Goal: Register for event/course

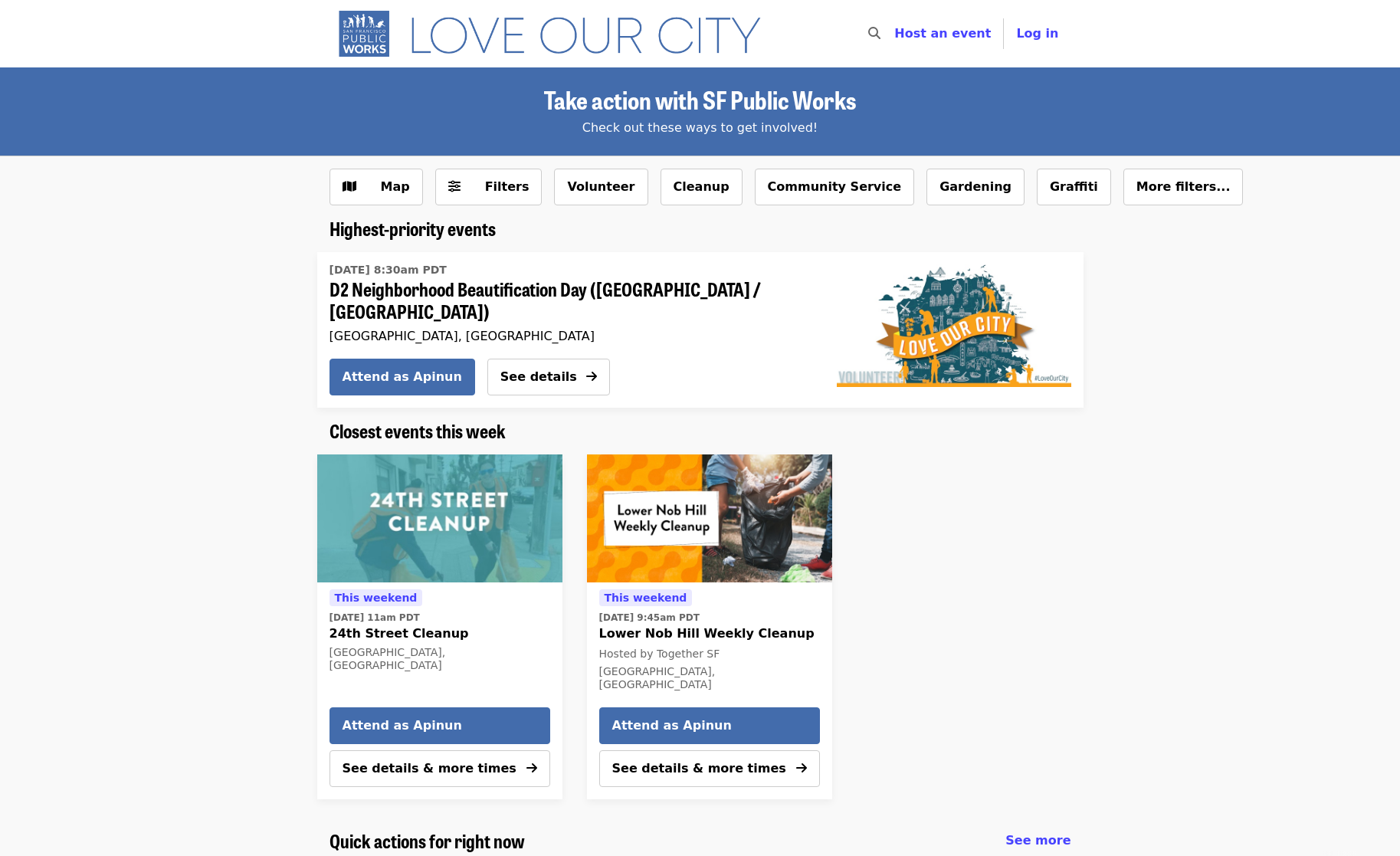
scroll to position [1, 0]
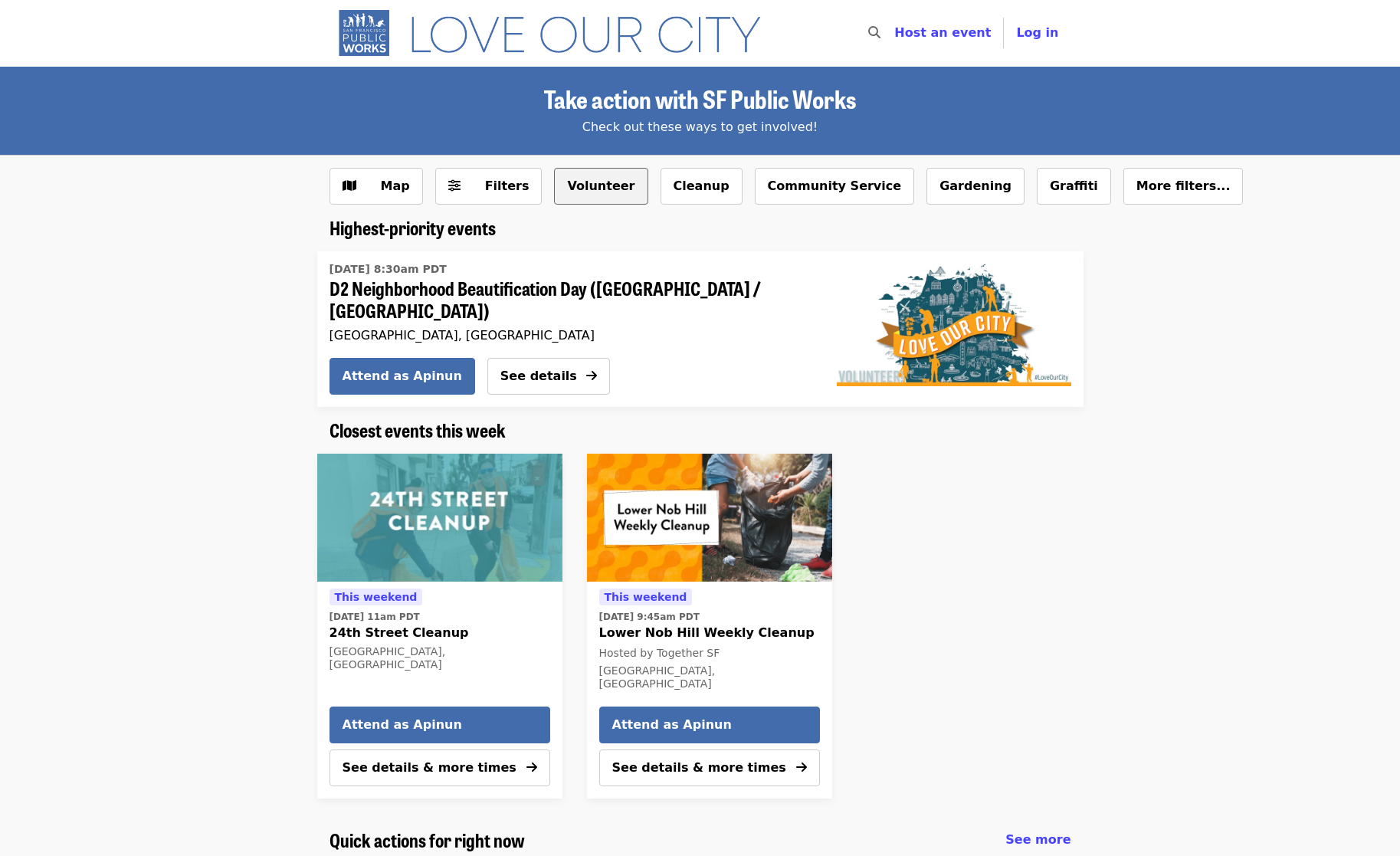
click at [576, 187] on button "Volunteer" at bounding box center [601, 187] width 93 height 37
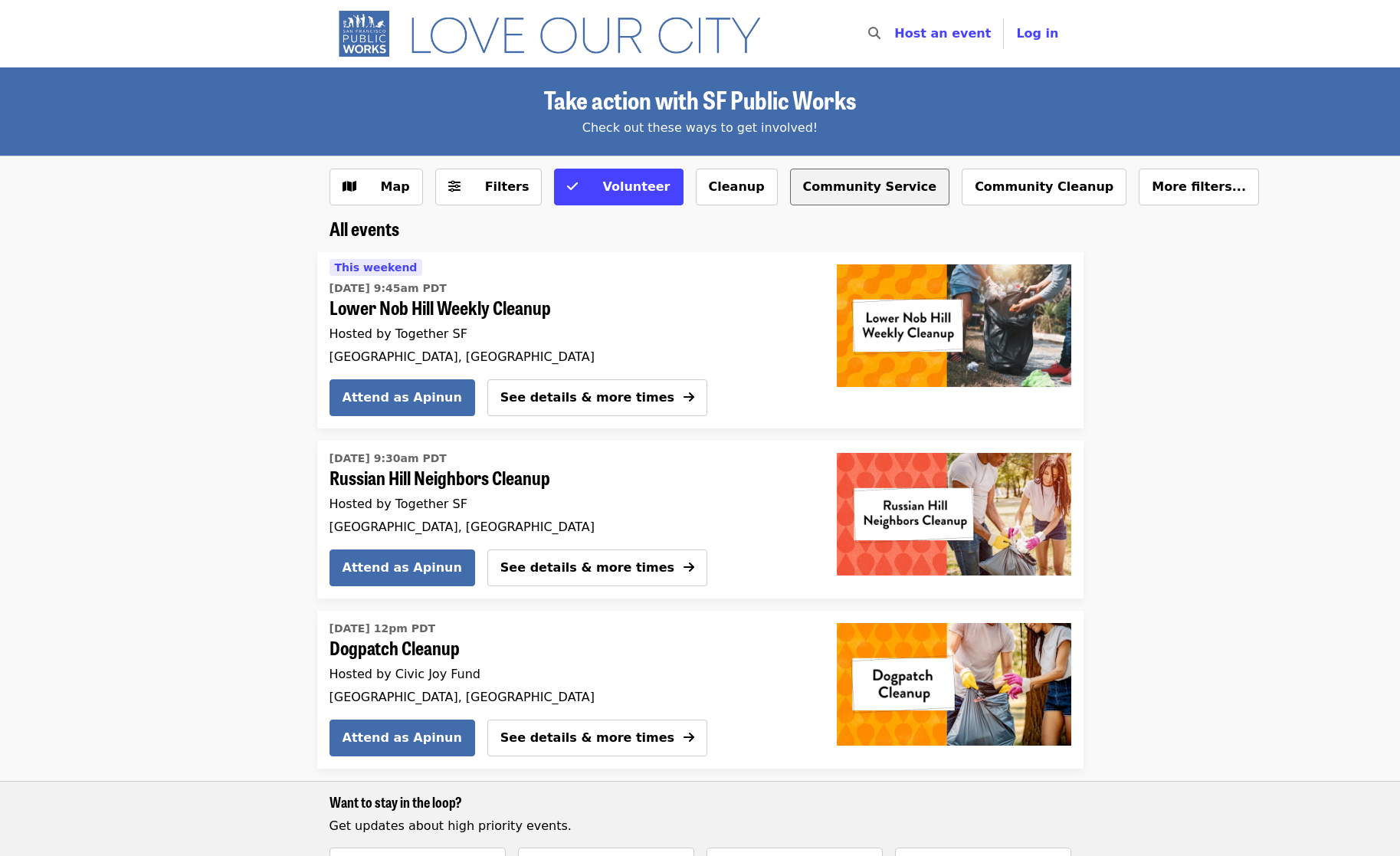
click at [848, 184] on button "Community Service" at bounding box center [870, 187] width 160 height 37
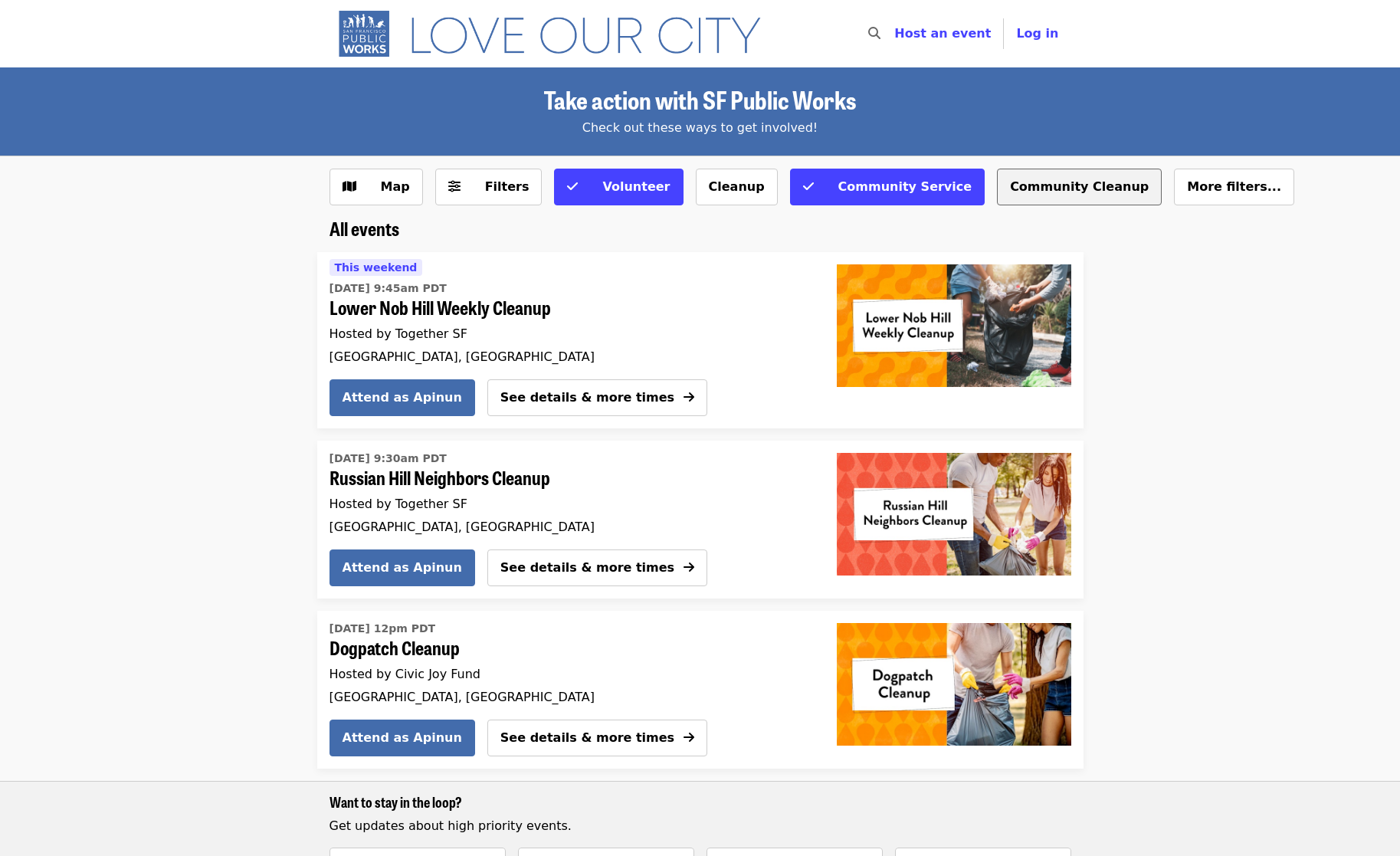
click at [1021, 192] on button "Community Cleanup" at bounding box center [1079, 187] width 165 height 37
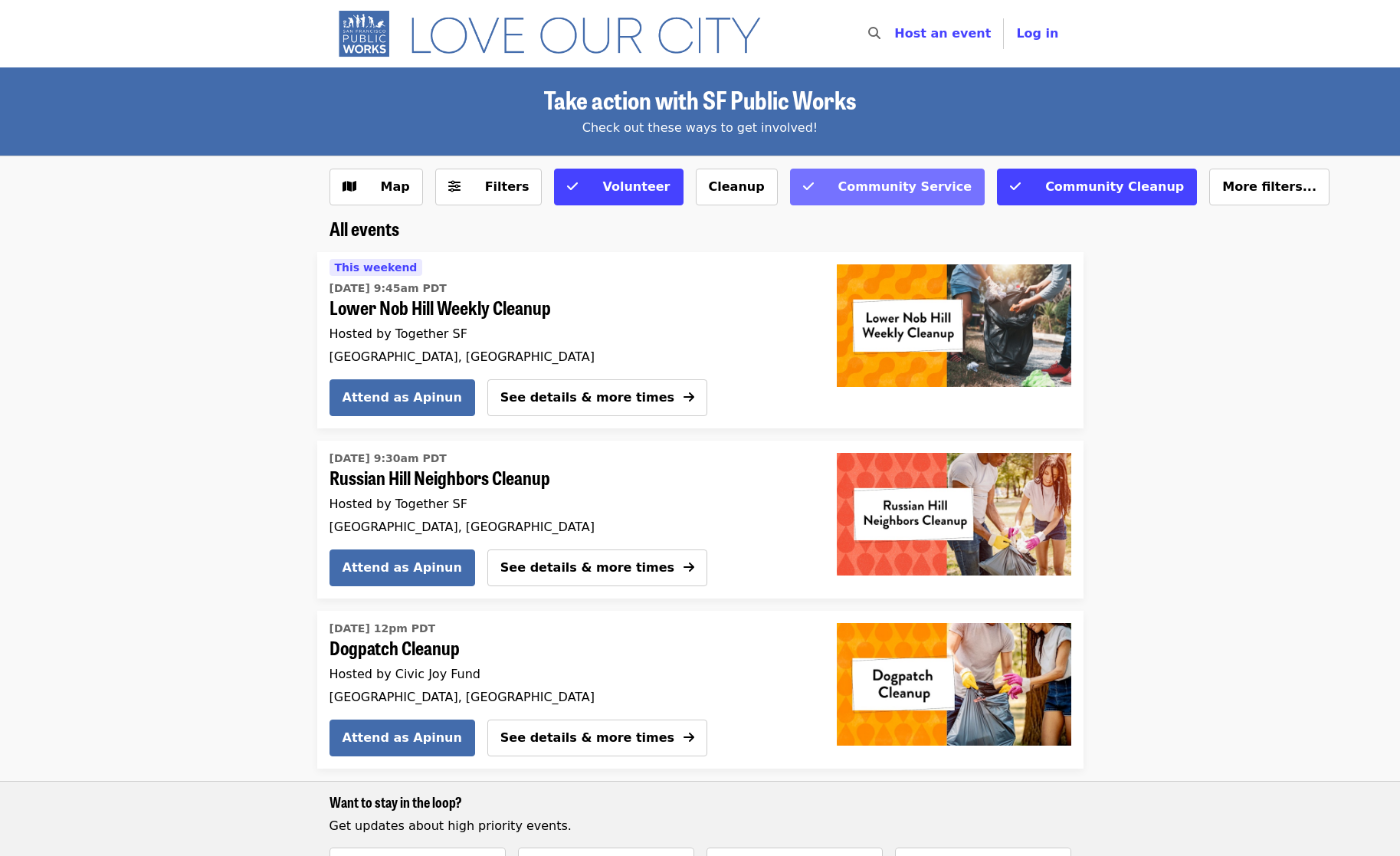
click at [838, 187] on span "Community Service" at bounding box center [905, 187] width 134 height 15
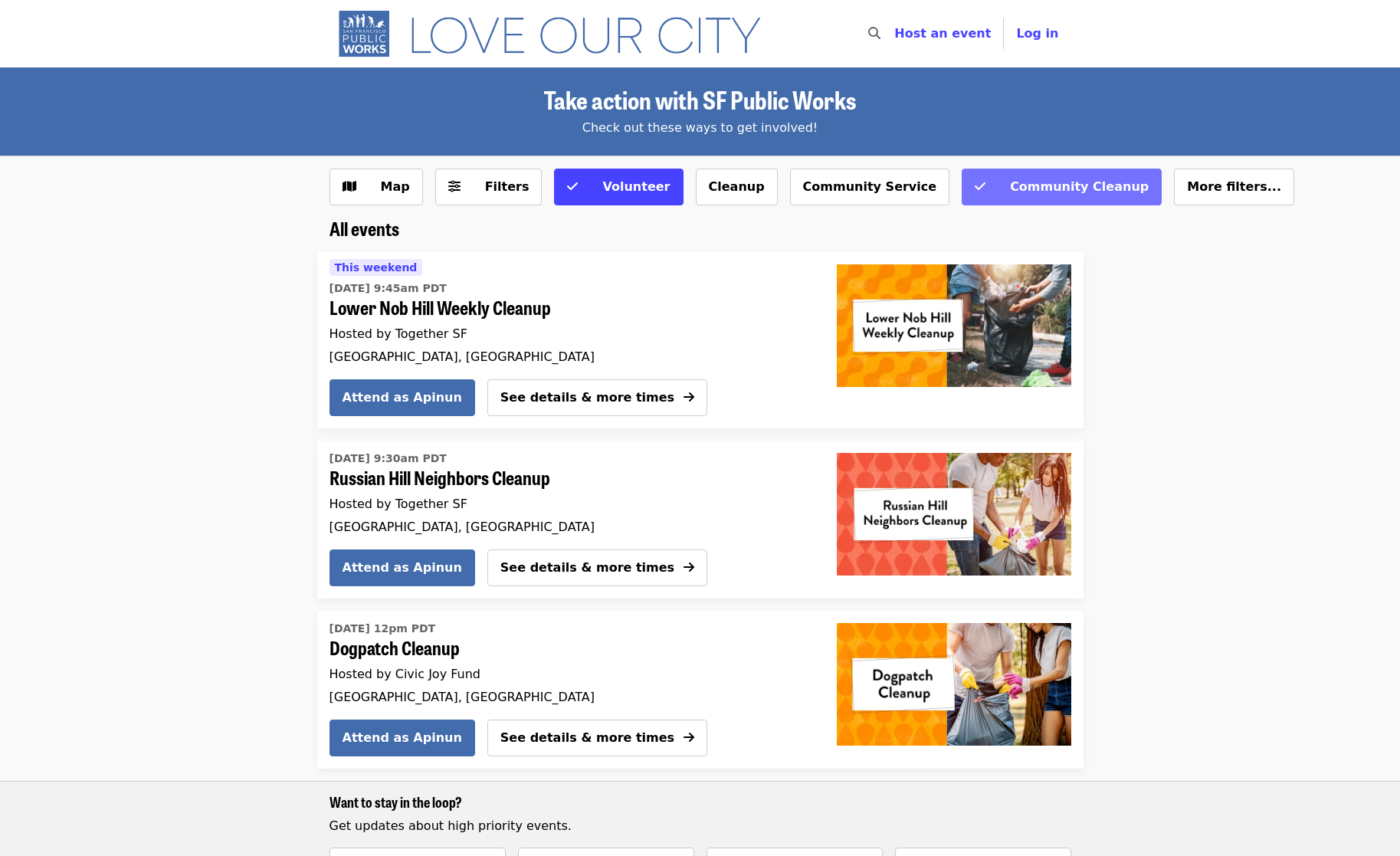
click at [1010, 186] on span "Community Cleanup" at bounding box center [1079, 187] width 139 height 15
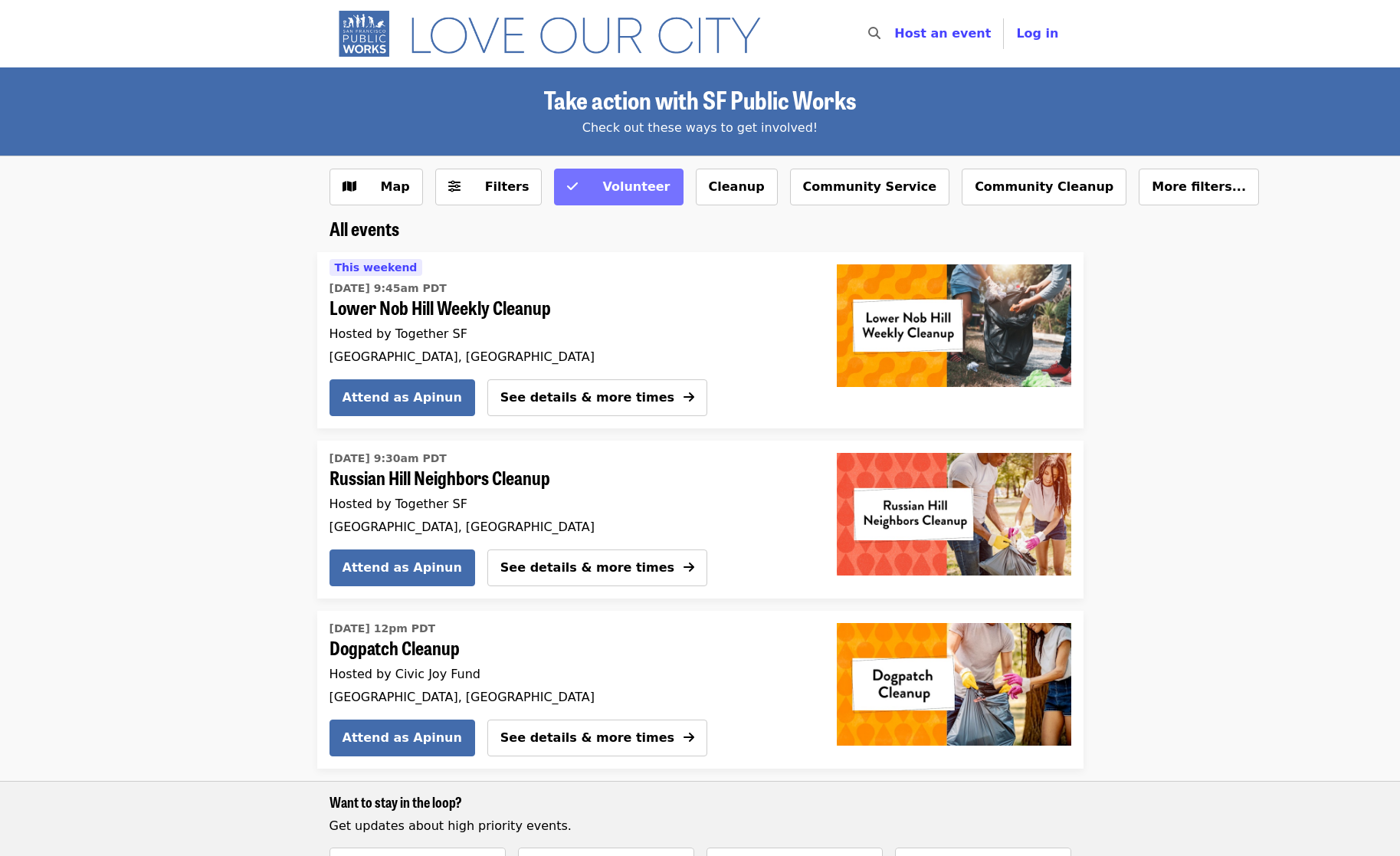
click at [567, 180] on span at bounding box center [572, 187] width 11 height 19
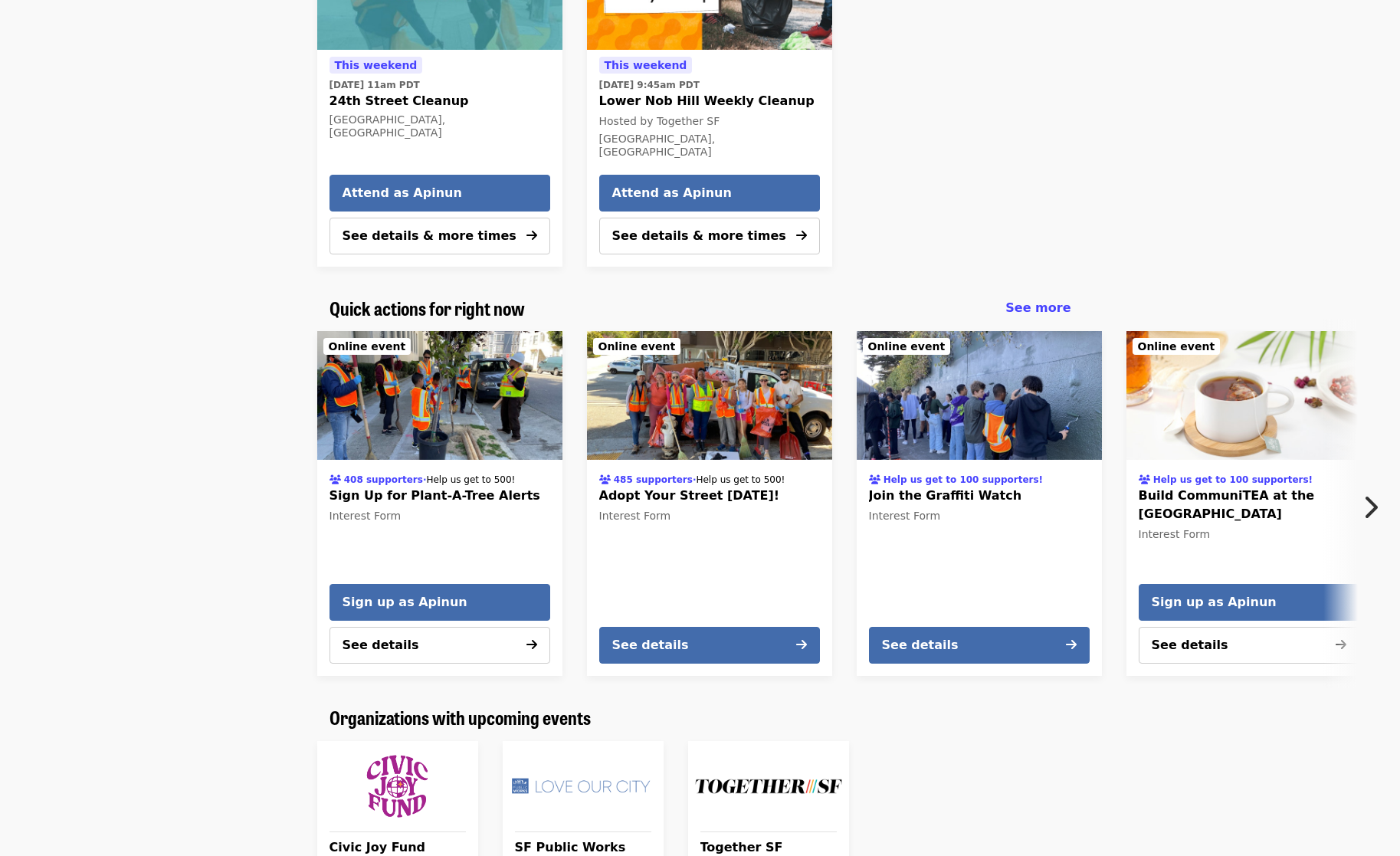
scroll to position [534, 0]
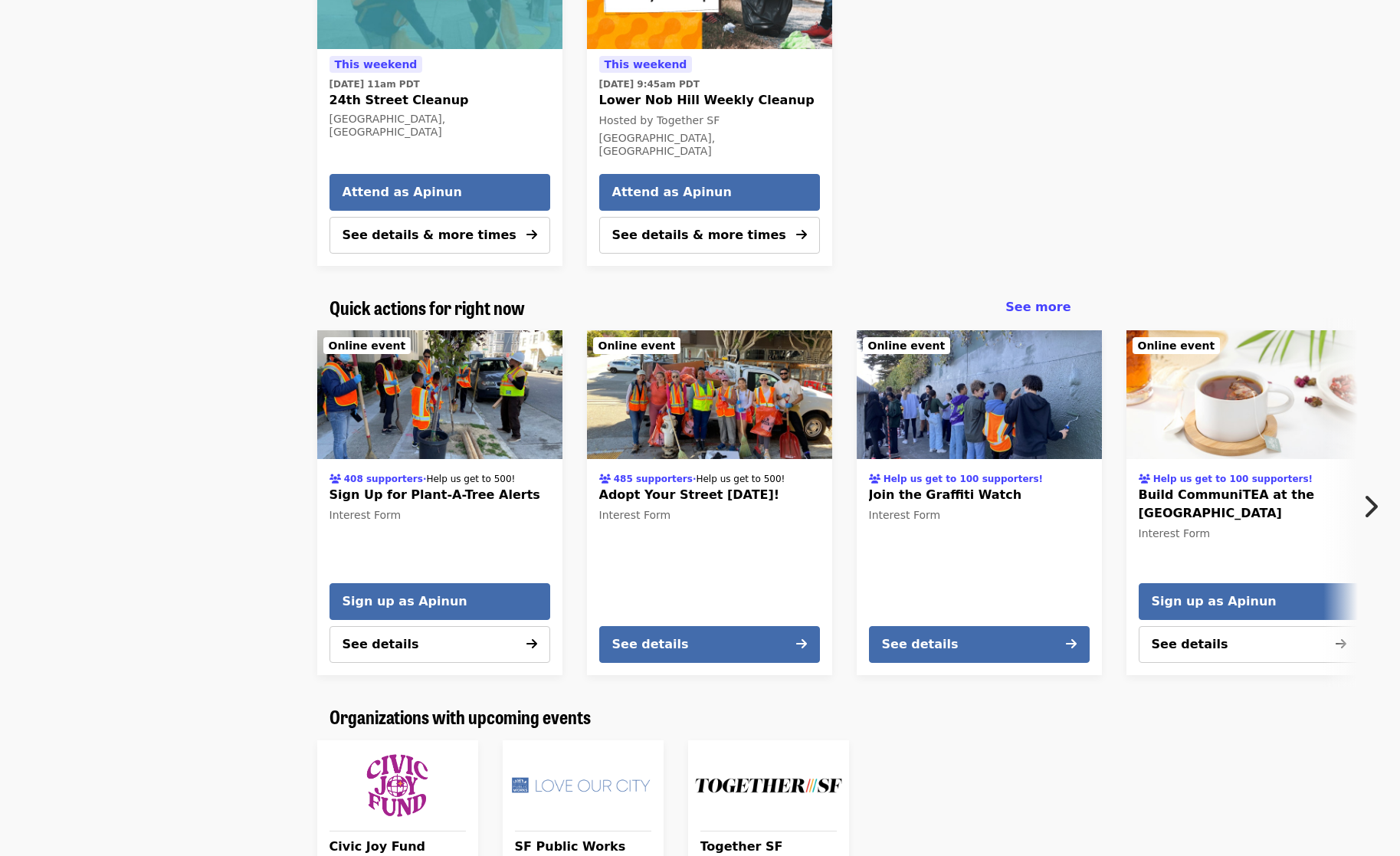
click at [1366, 494] on icon "chevron-right icon" at bounding box center [1370, 507] width 15 height 29
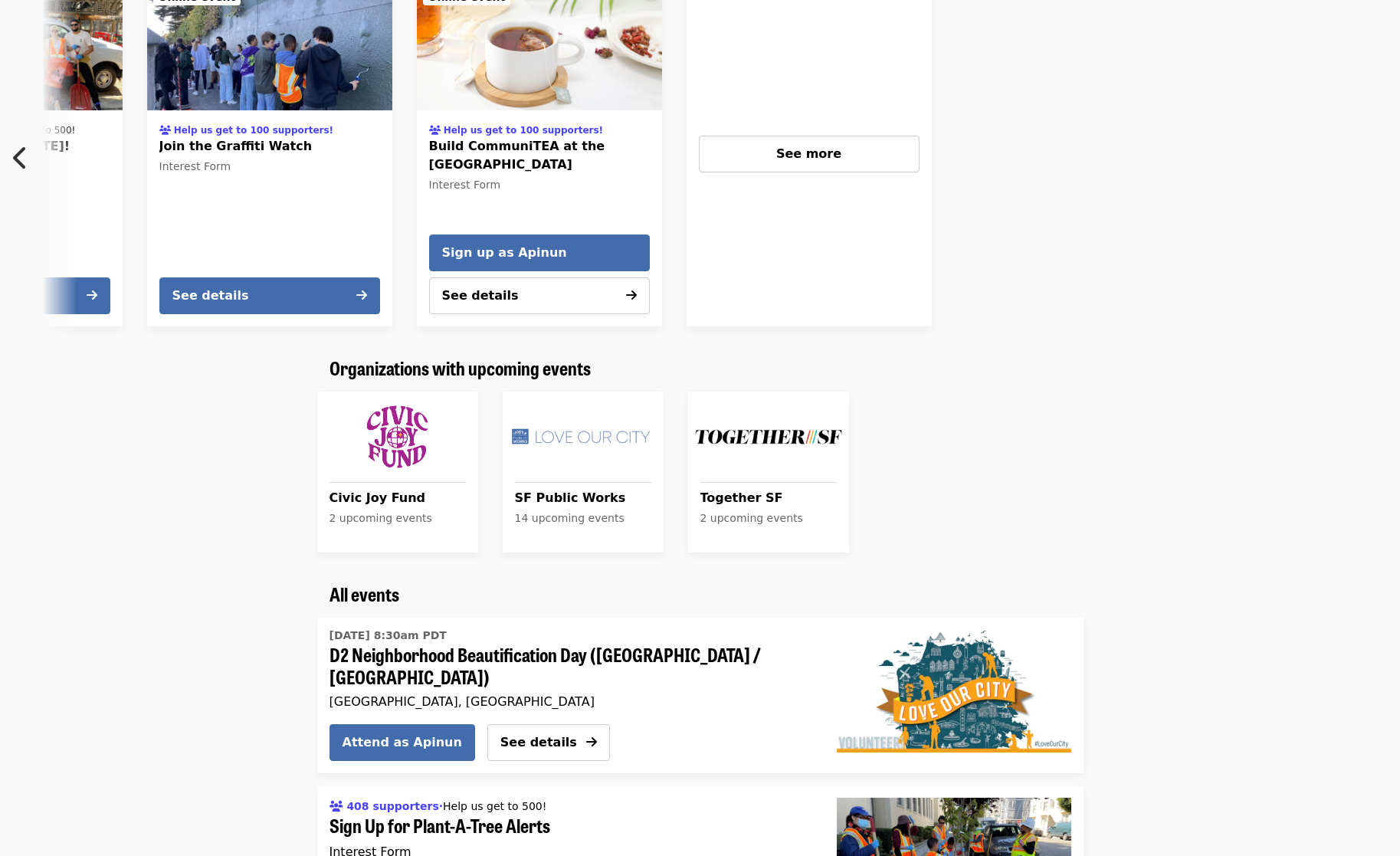
scroll to position [883, 0]
click at [562, 489] on span "SF Public Works" at bounding box center [583, 497] width 136 height 19
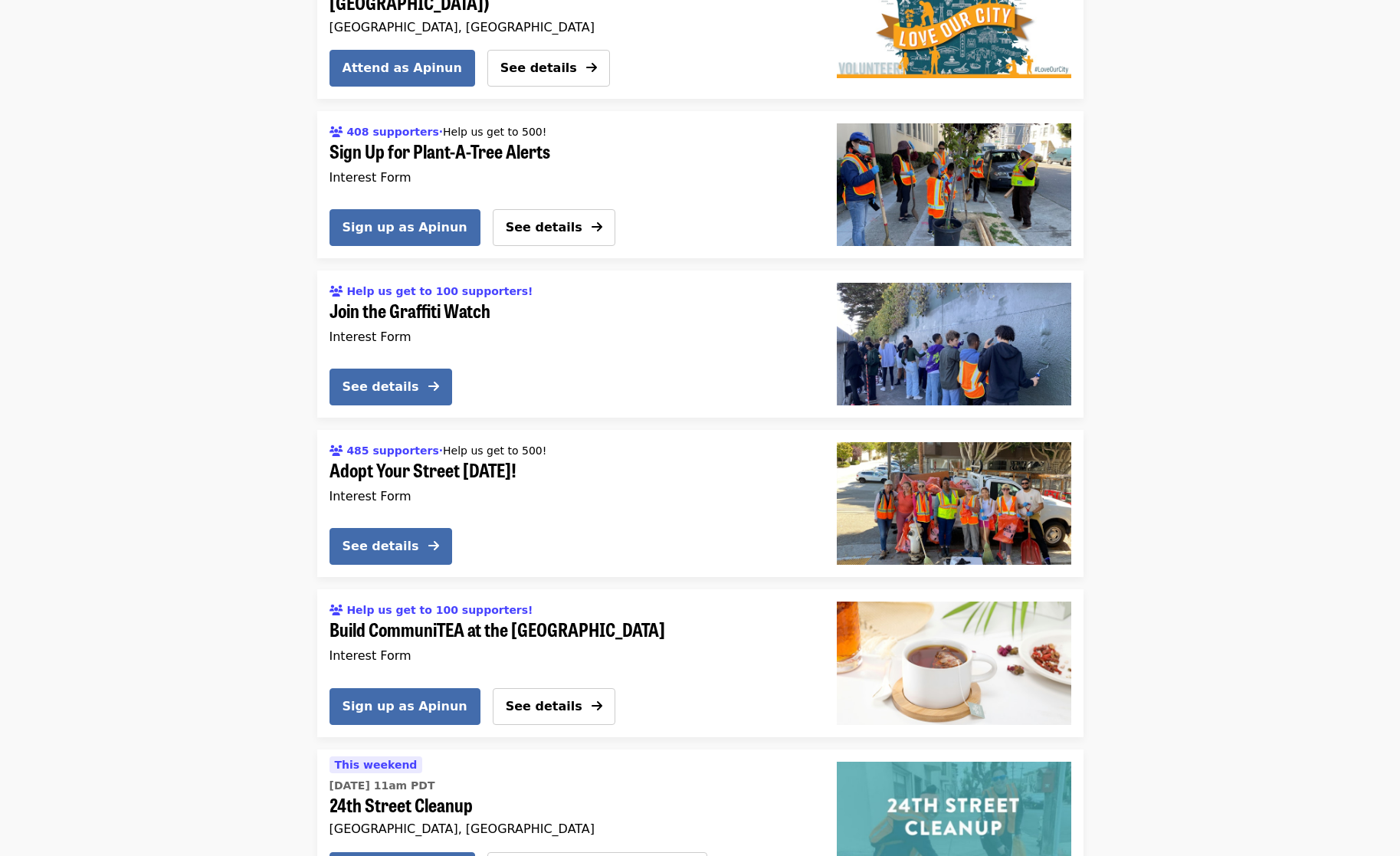
scroll to position [317, 0]
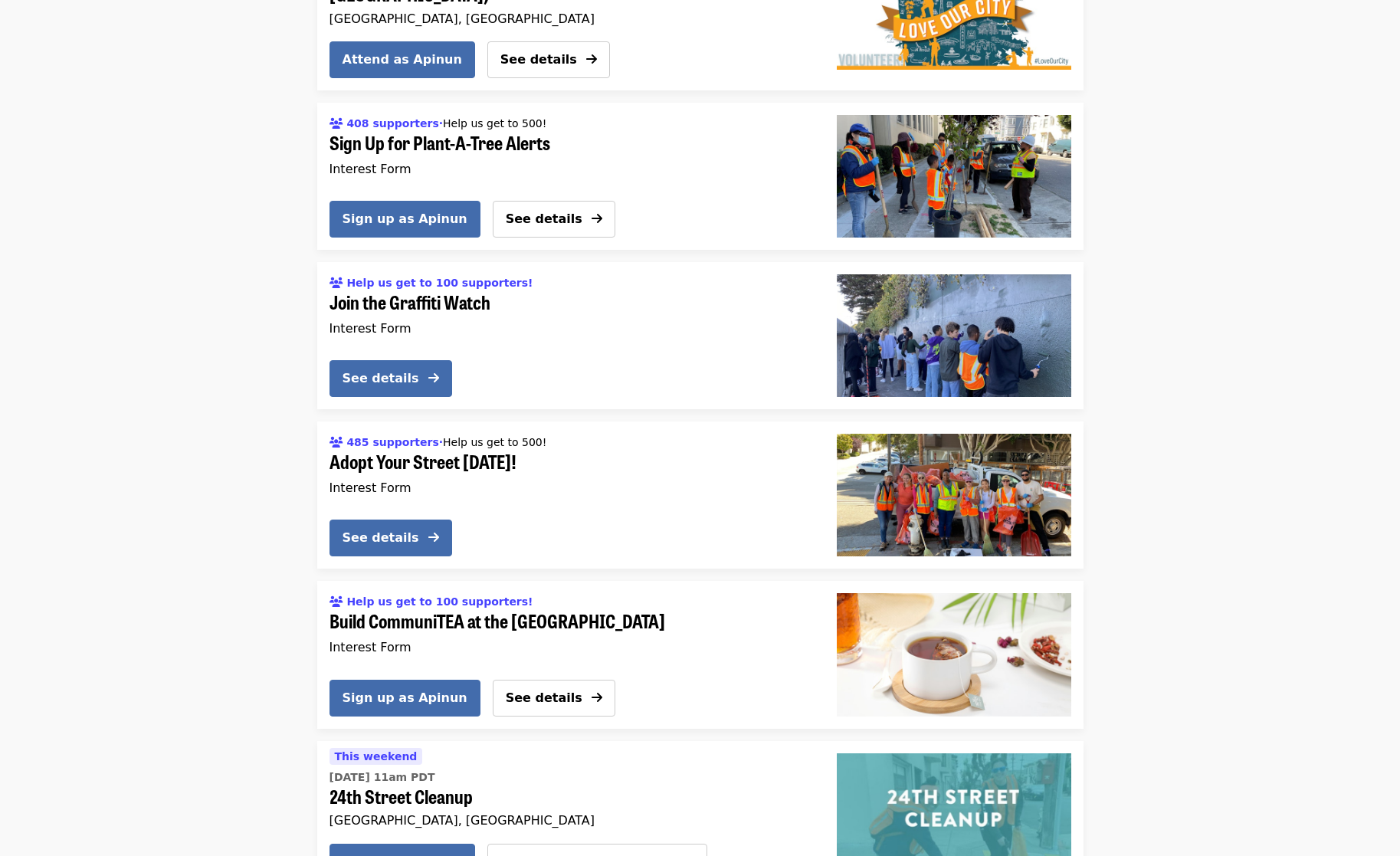
click at [432, 462] on span "Adopt Your Street [DATE]!" at bounding box center [570, 461] width 483 height 22
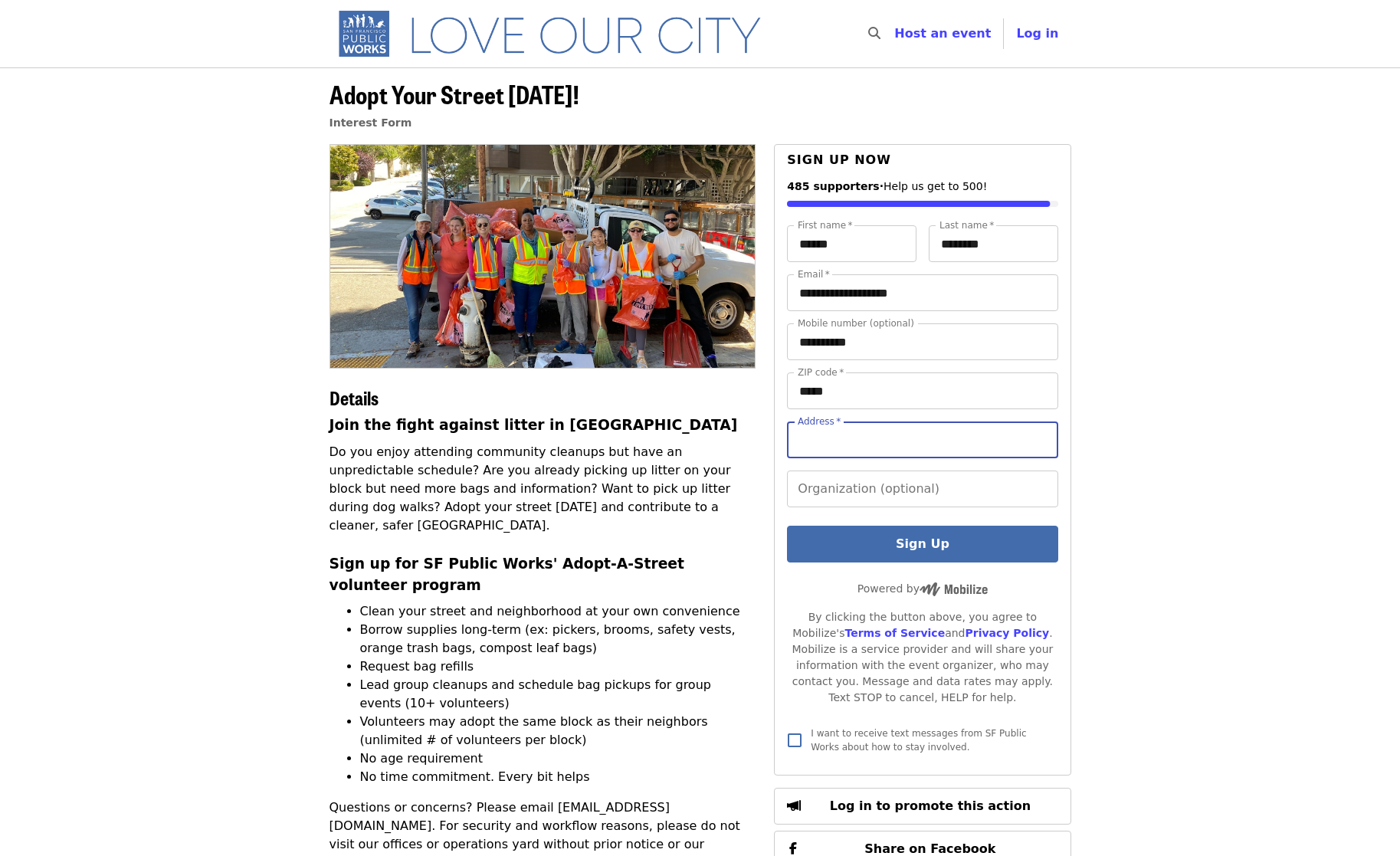
type input "*"
type input "**********"
type input "*"
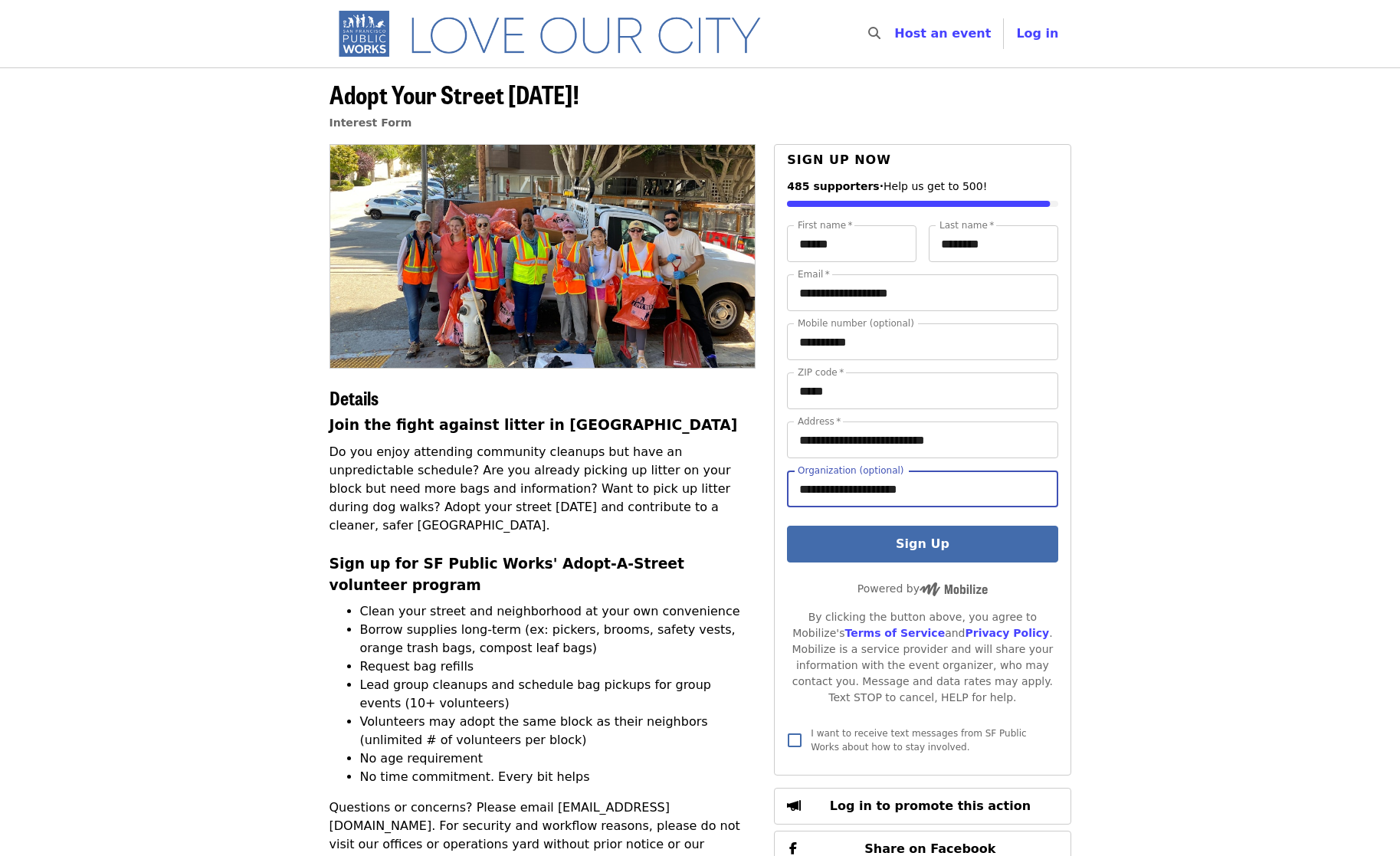
type input "**********"
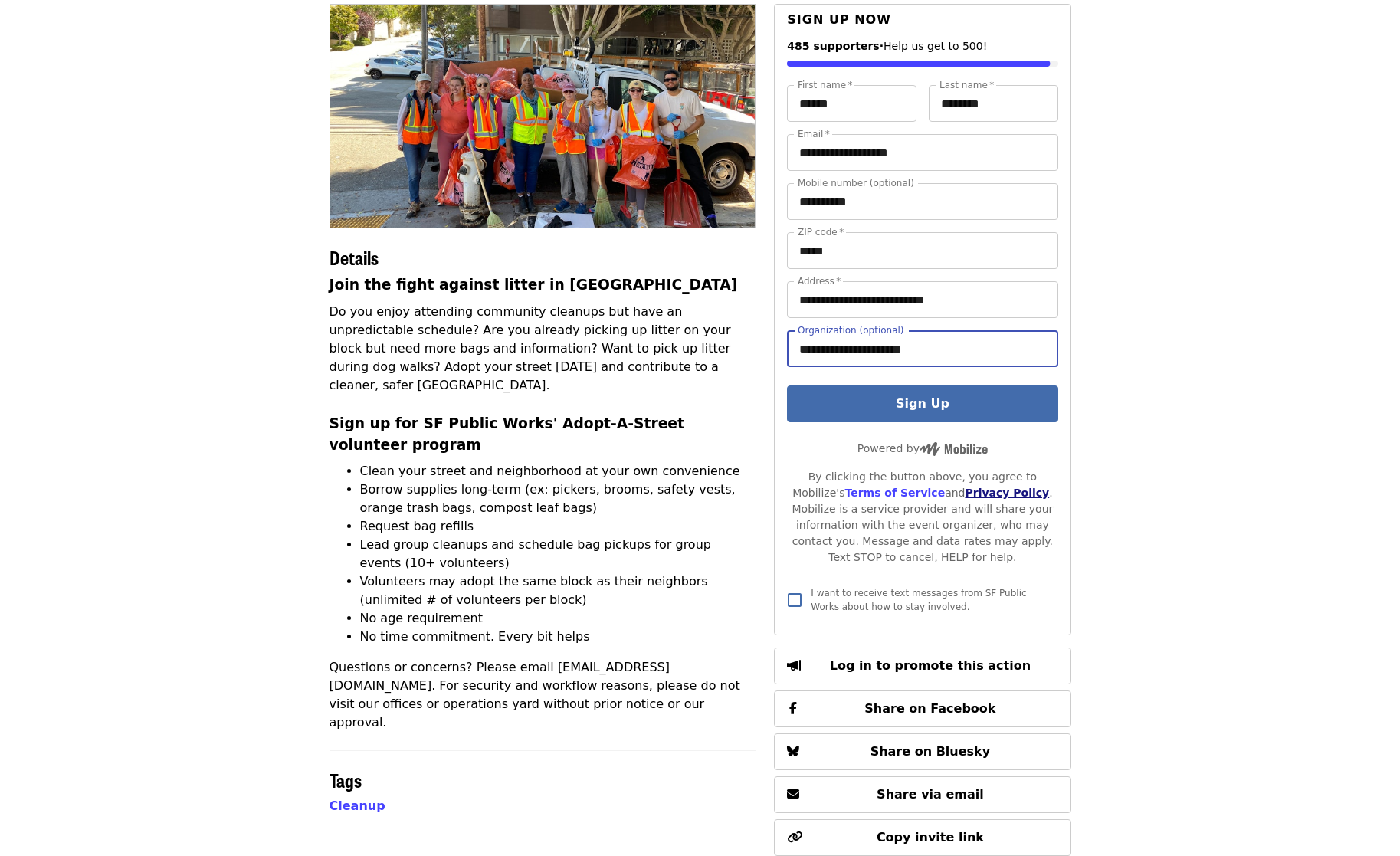
scroll to position [141, 0]
drag, startPoint x: 938, startPoint y: 349, endPoint x: 806, endPoint y: 321, distance: 134.9
click at [806, 321] on div "**********" at bounding box center [922, 329] width 271 height 98
type input "*"
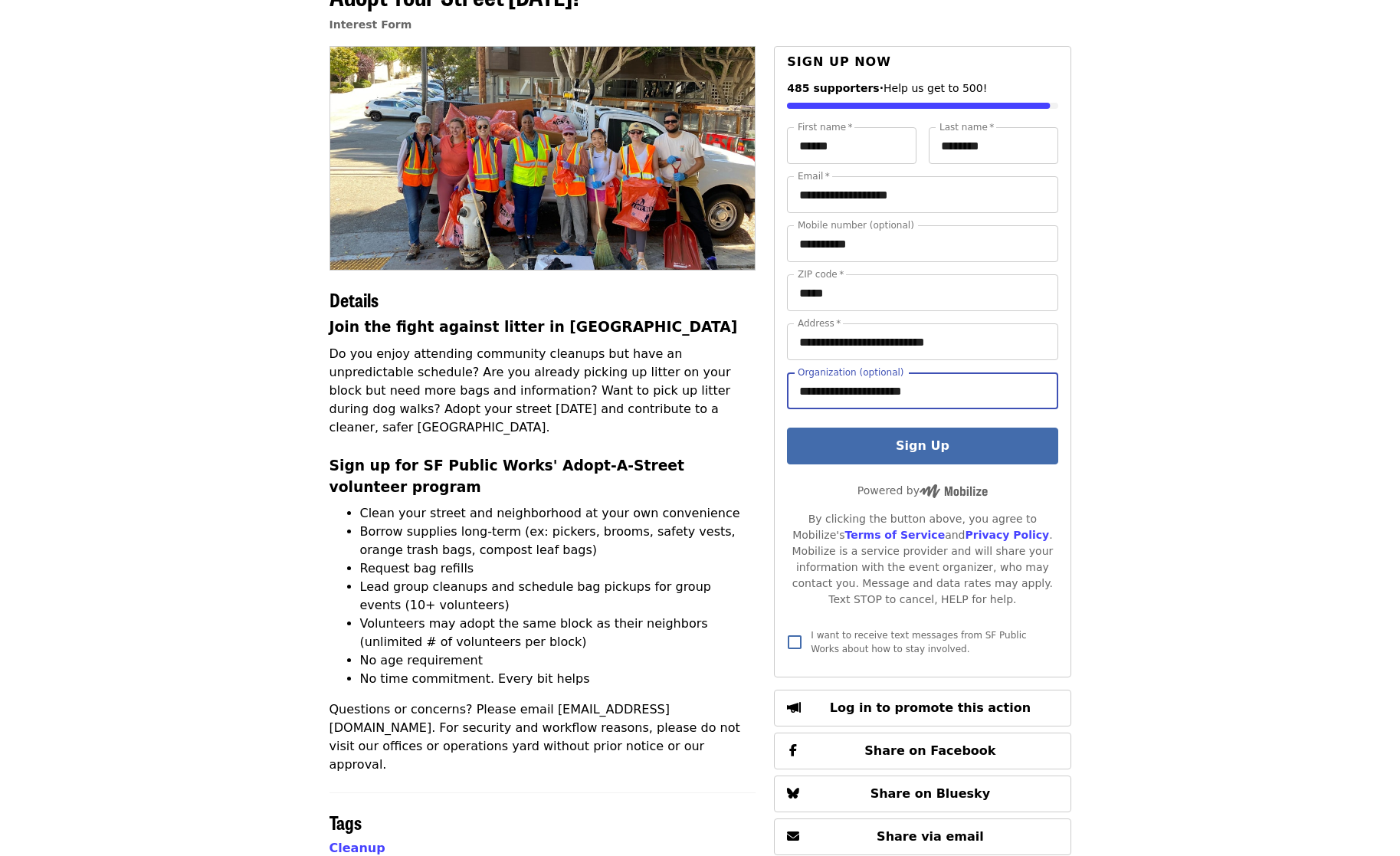
scroll to position [94, 0]
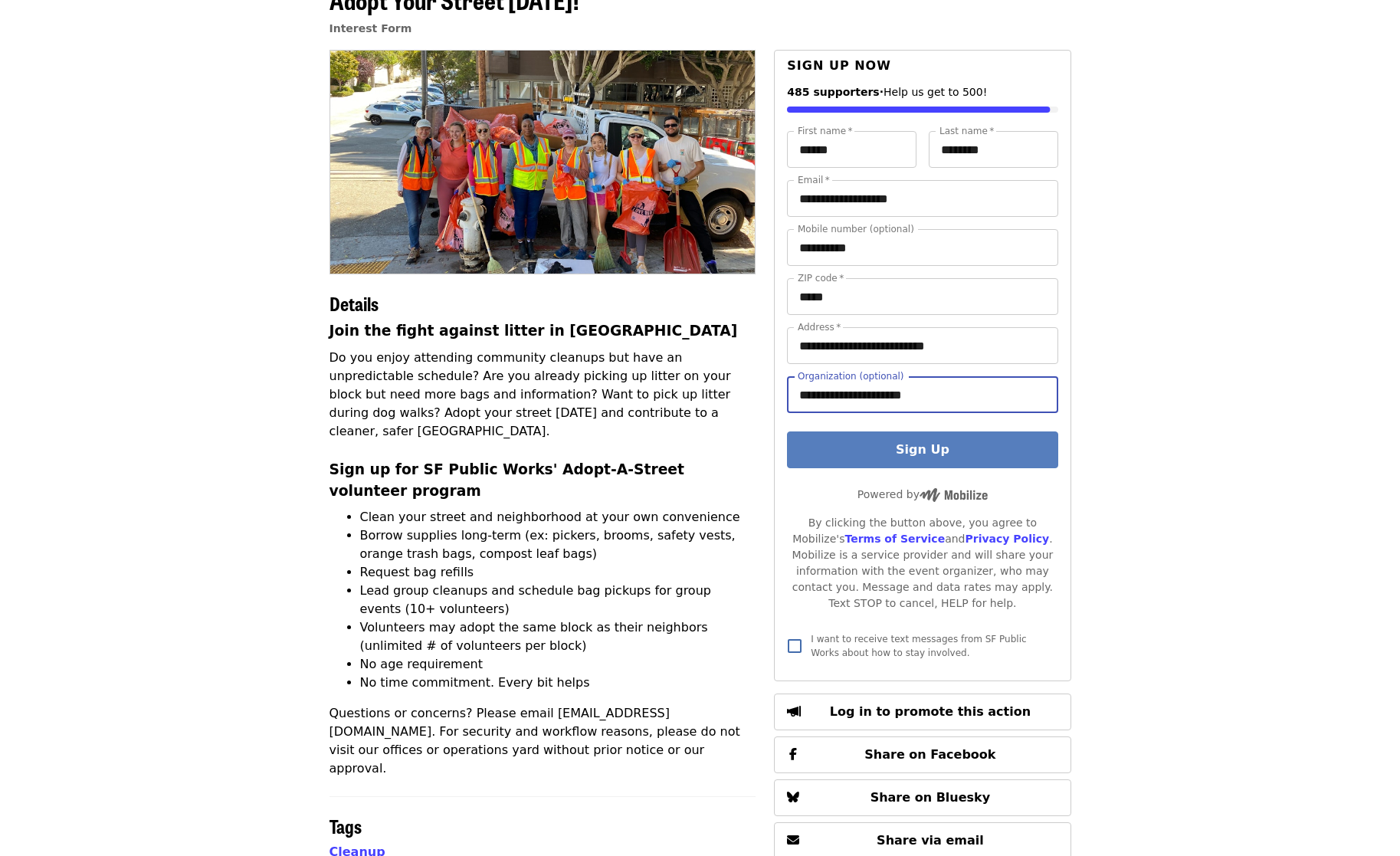
type input "**********"
click at [927, 453] on button "Sign Up" at bounding box center [922, 450] width 271 height 37
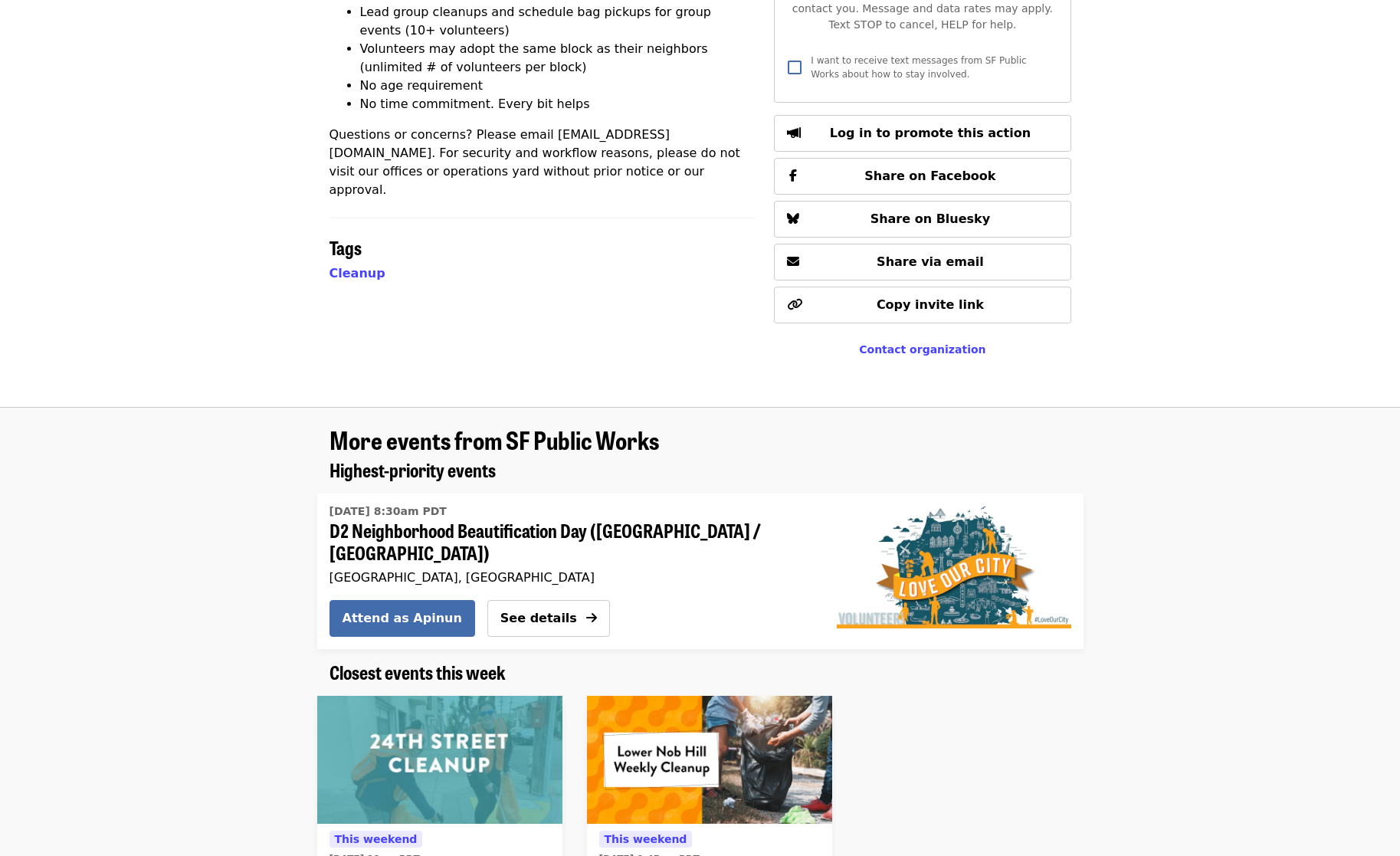
scroll to position [676, 0]
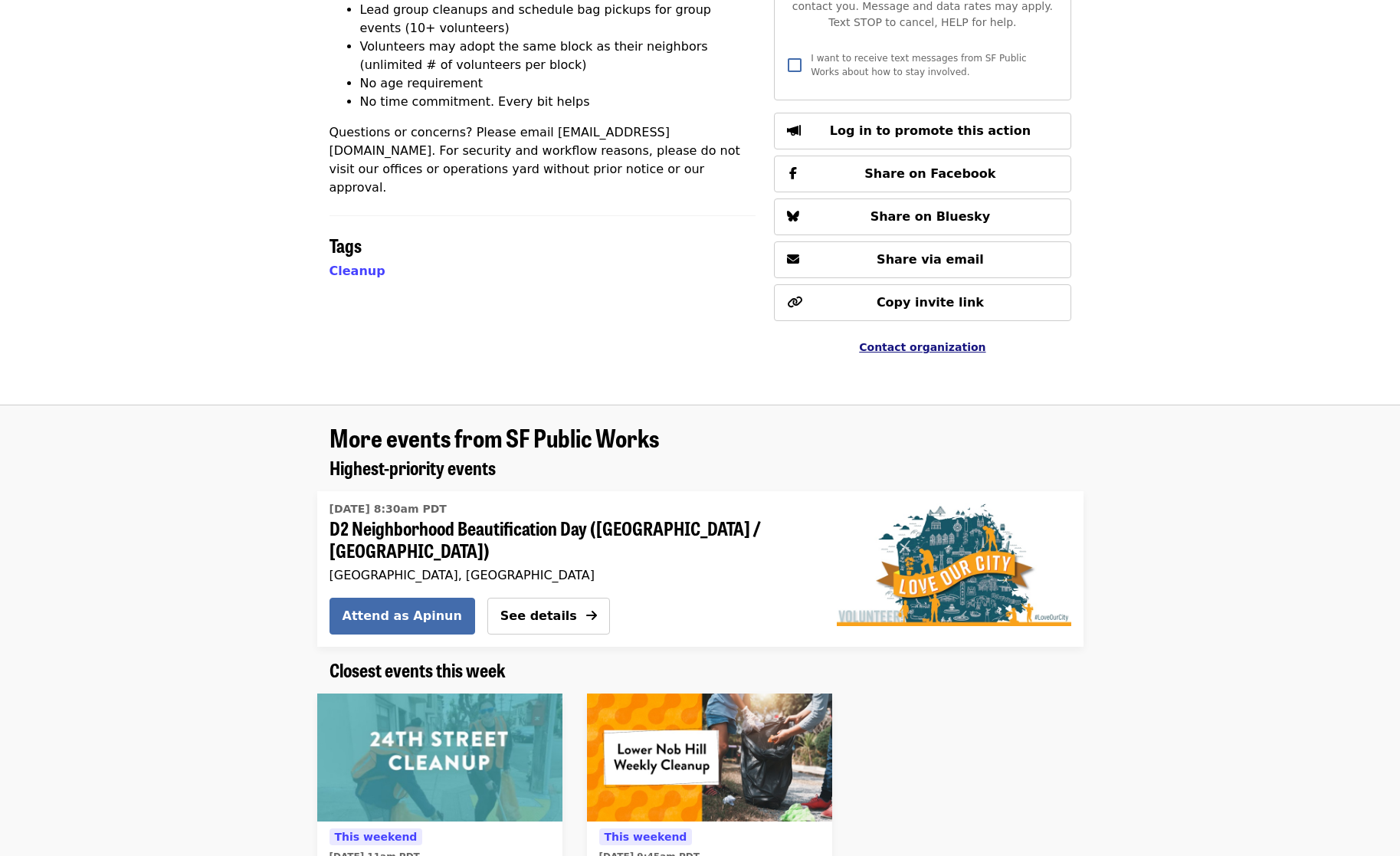
click at [919, 349] on span "Contact organization" at bounding box center [922, 347] width 126 height 12
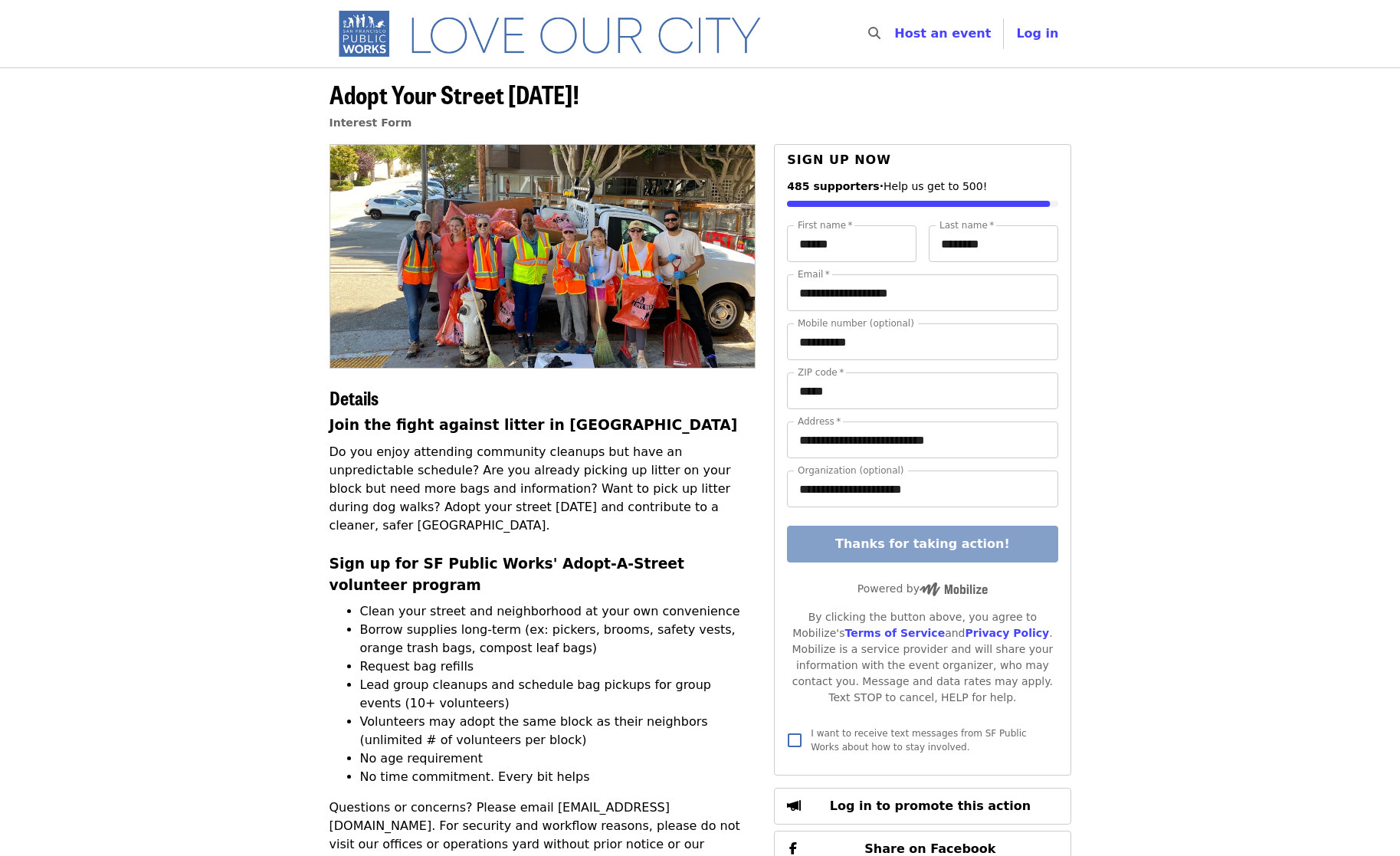
scroll to position [0, 0]
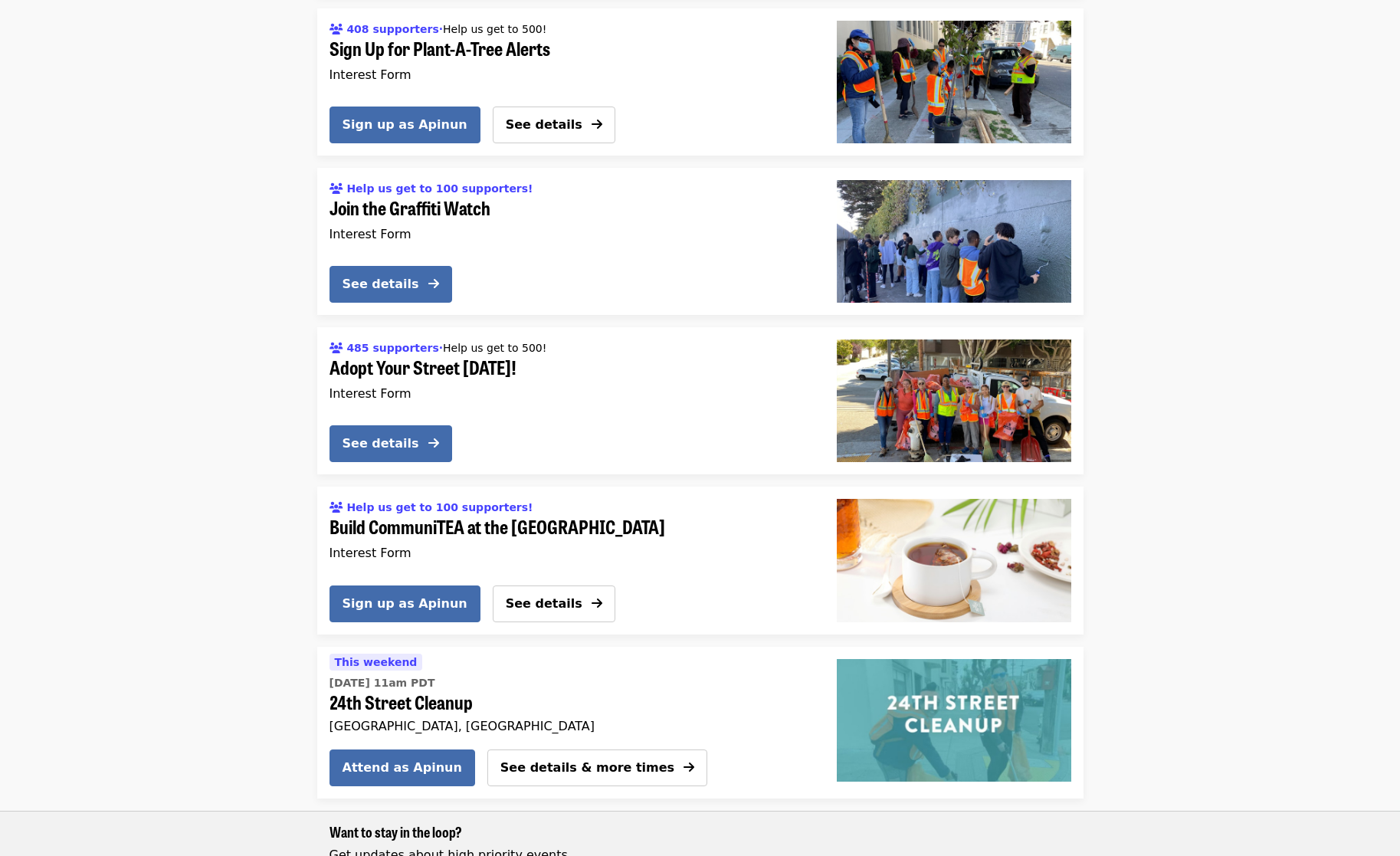
scroll to position [413, 0]
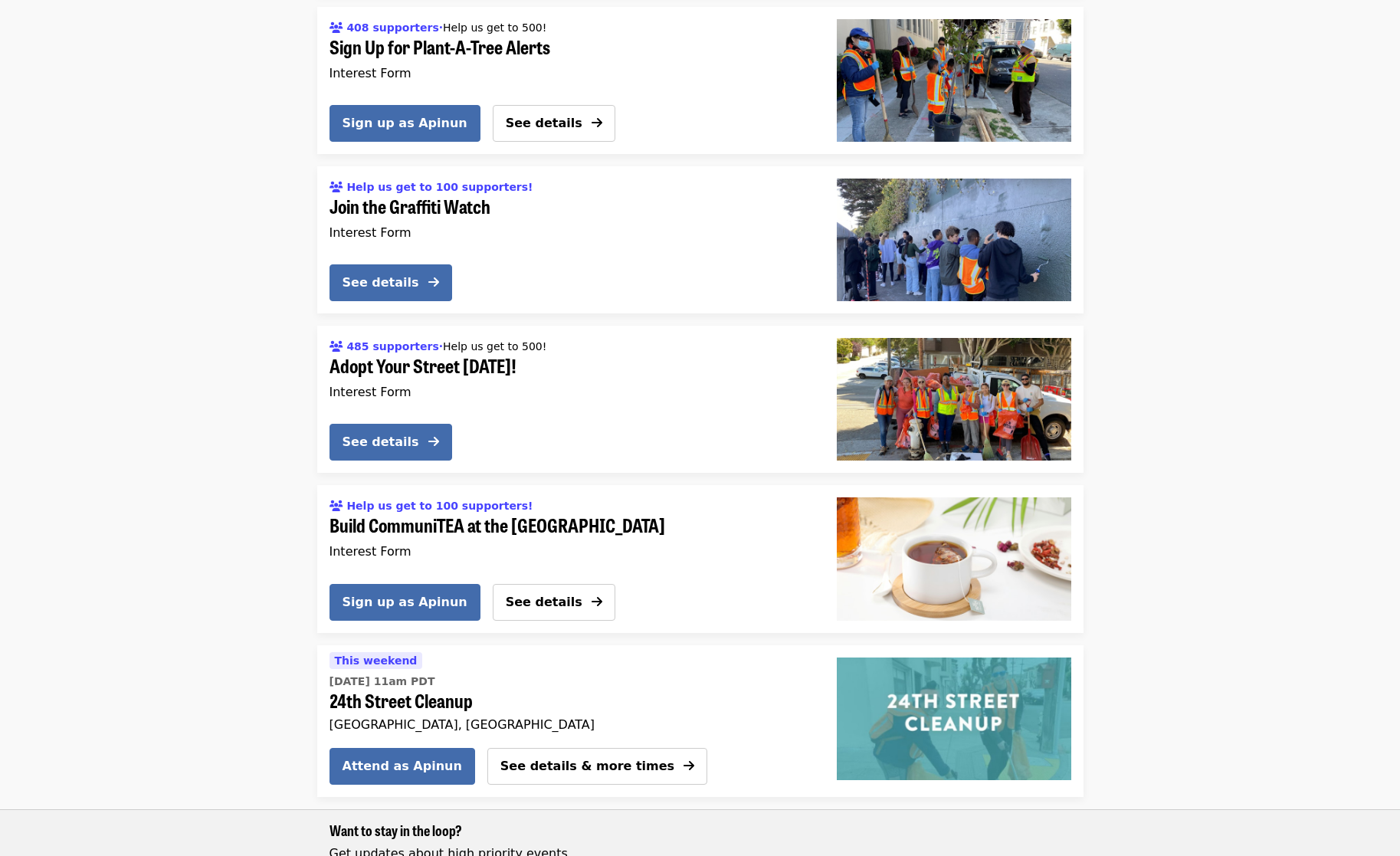
click at [440, 195] on span "Join the Graffiti Watch" at bounding box center [570, 206] width 483 height 22
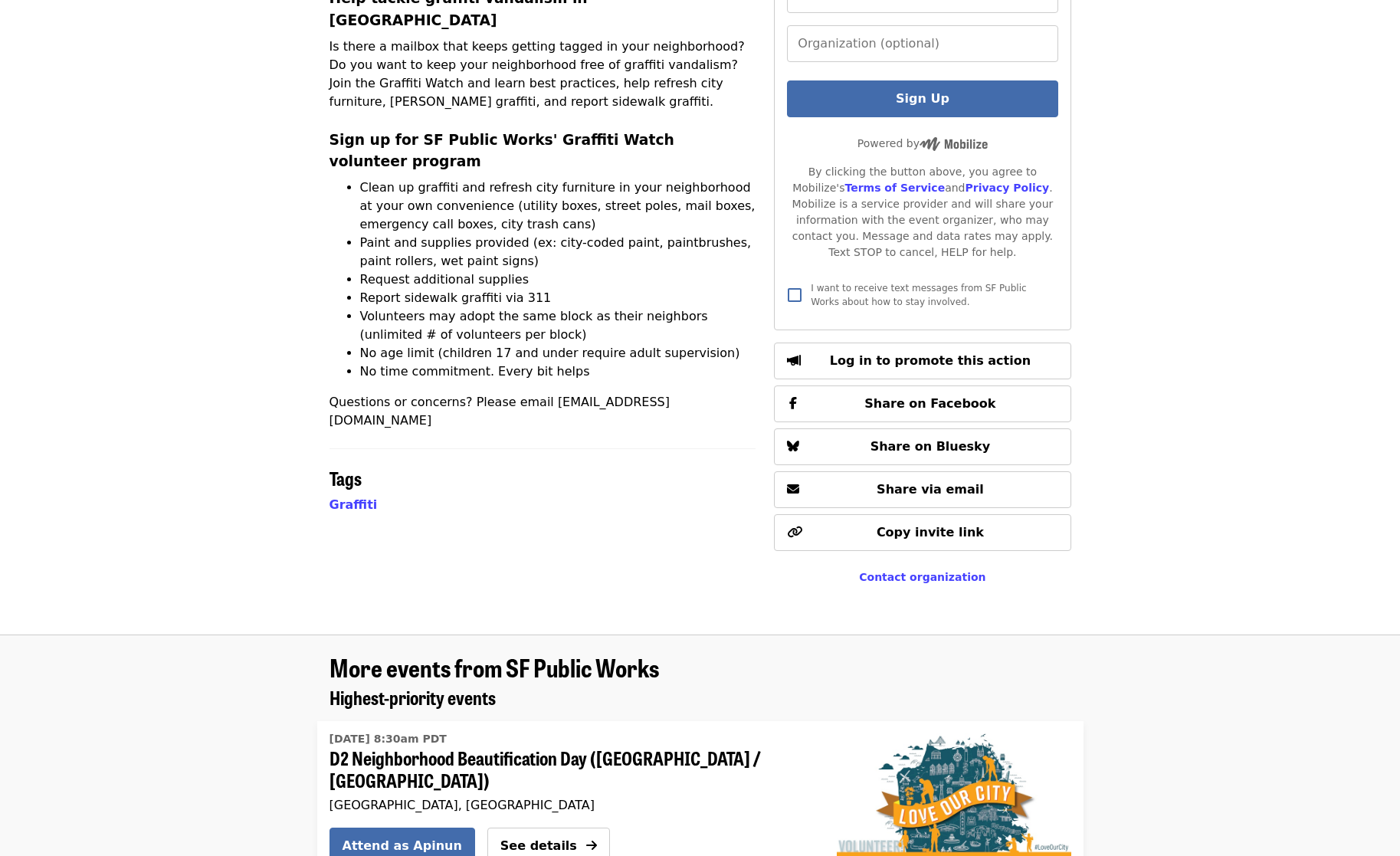
scroll to position [428, 0]
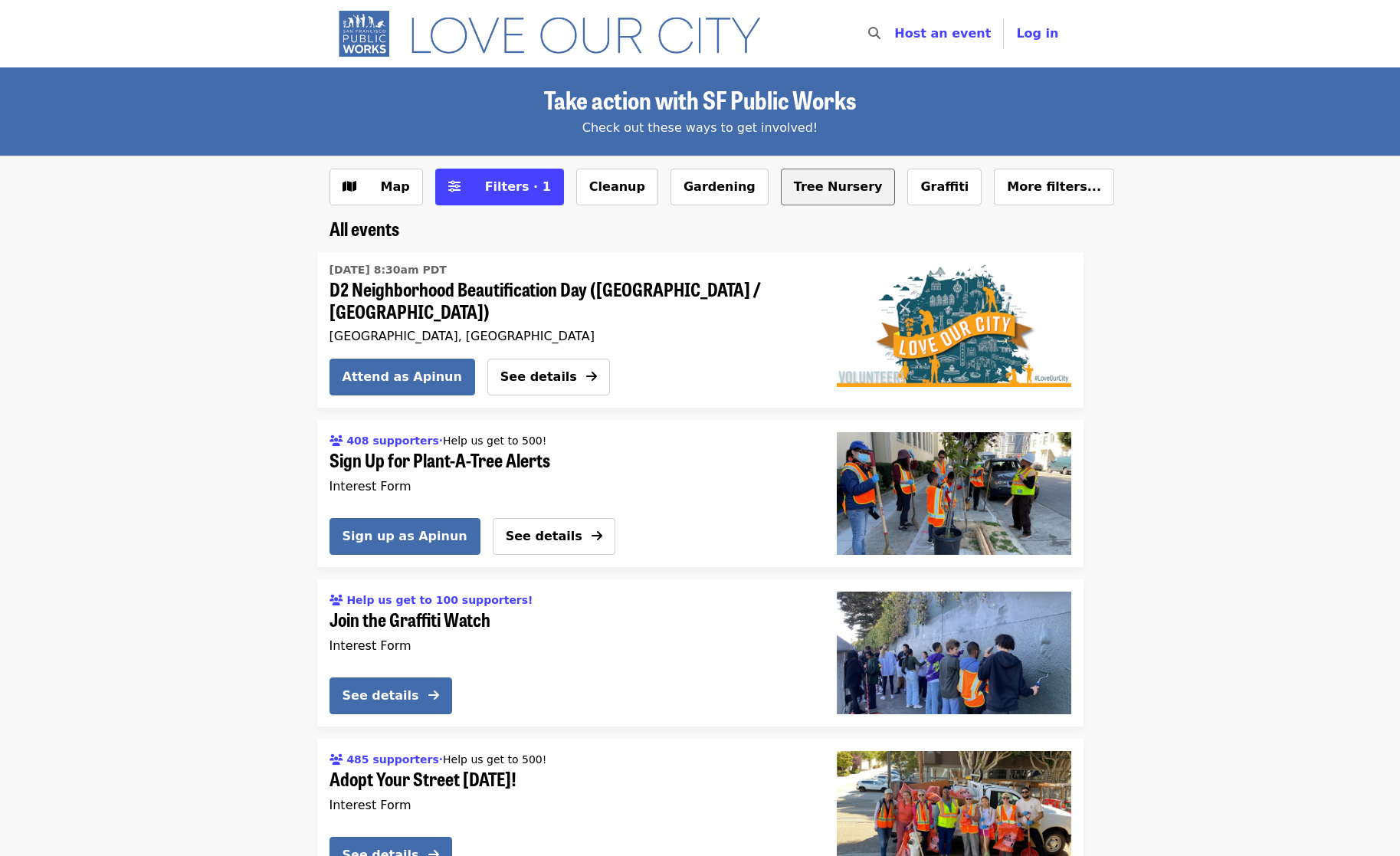
click at [794, 187] on button "Tree Nursery" at bounding box center [838, 187] width 115 height 37
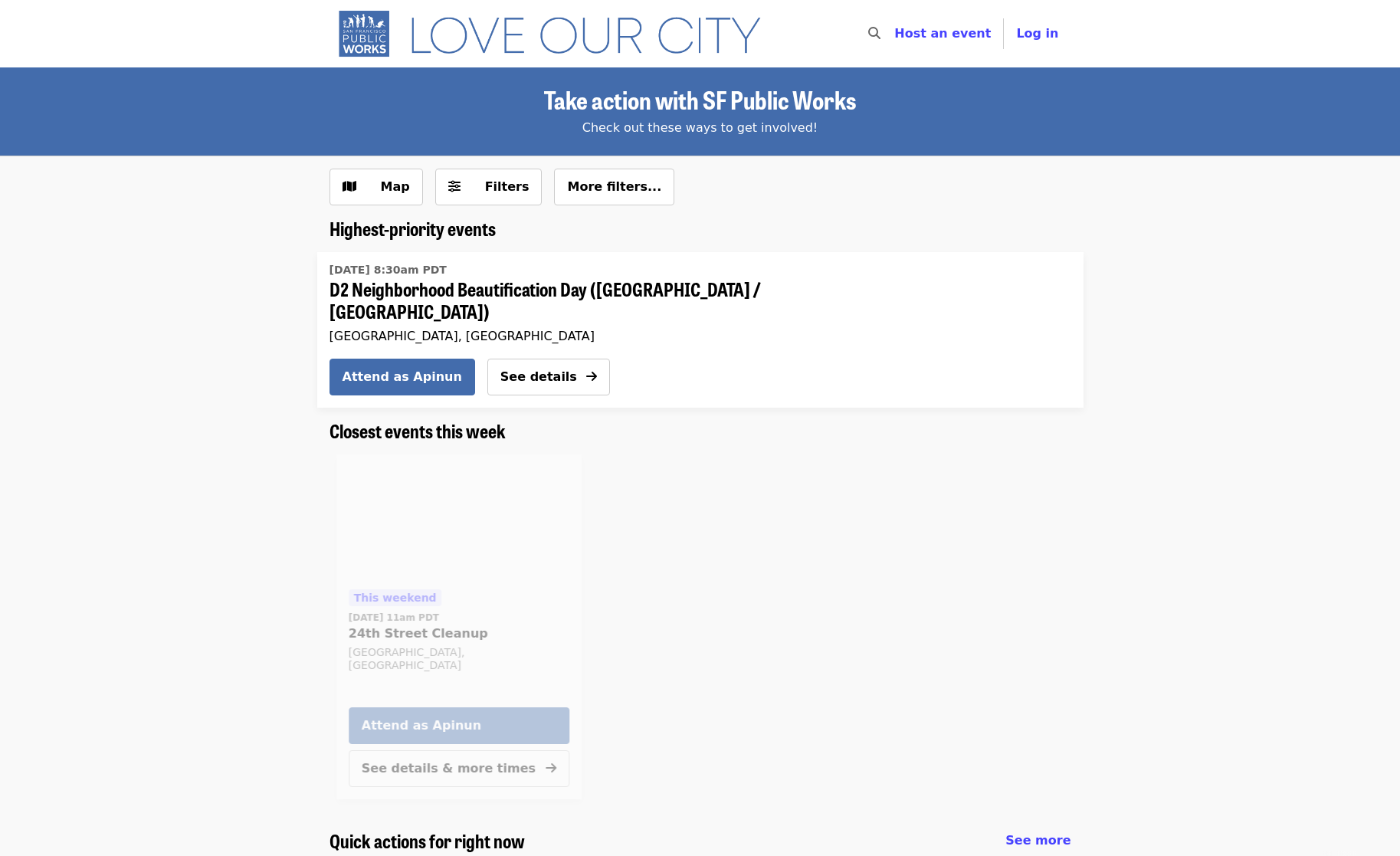
scroll to position [883, 0]
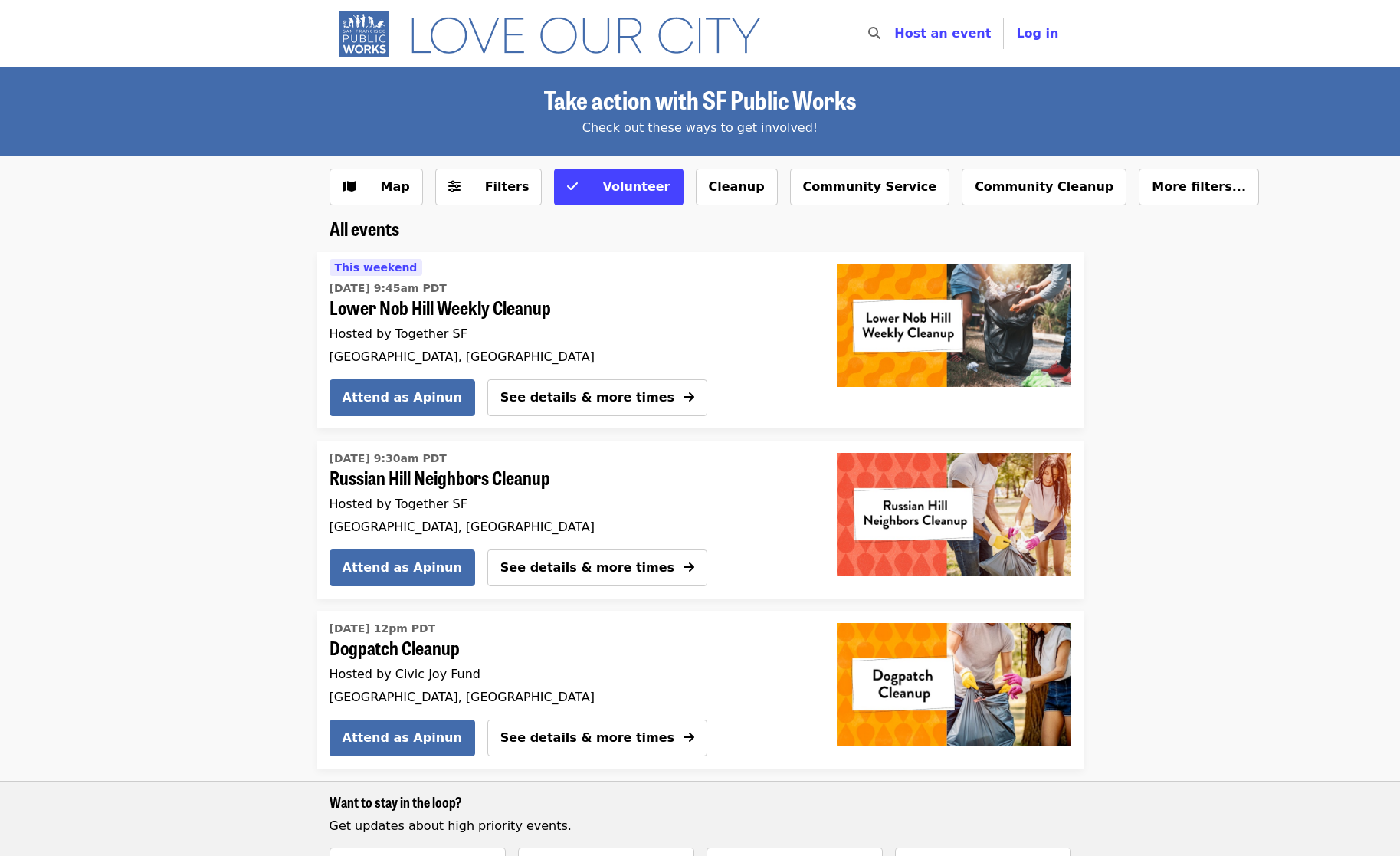
scroll to position [1, 0]
